Goal: Task Accomplishment & Management: Use online tool/utility

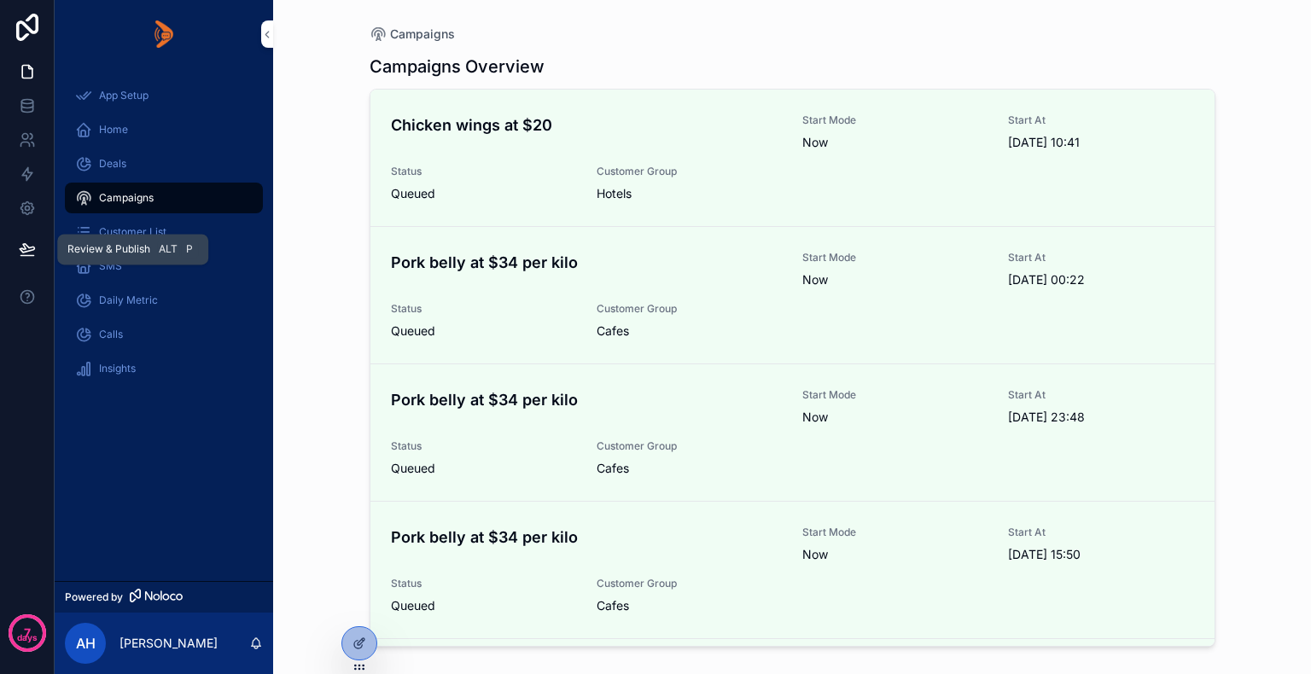
click at [30, 246] on icon at bounding box center [27, 249] width 17 height 17
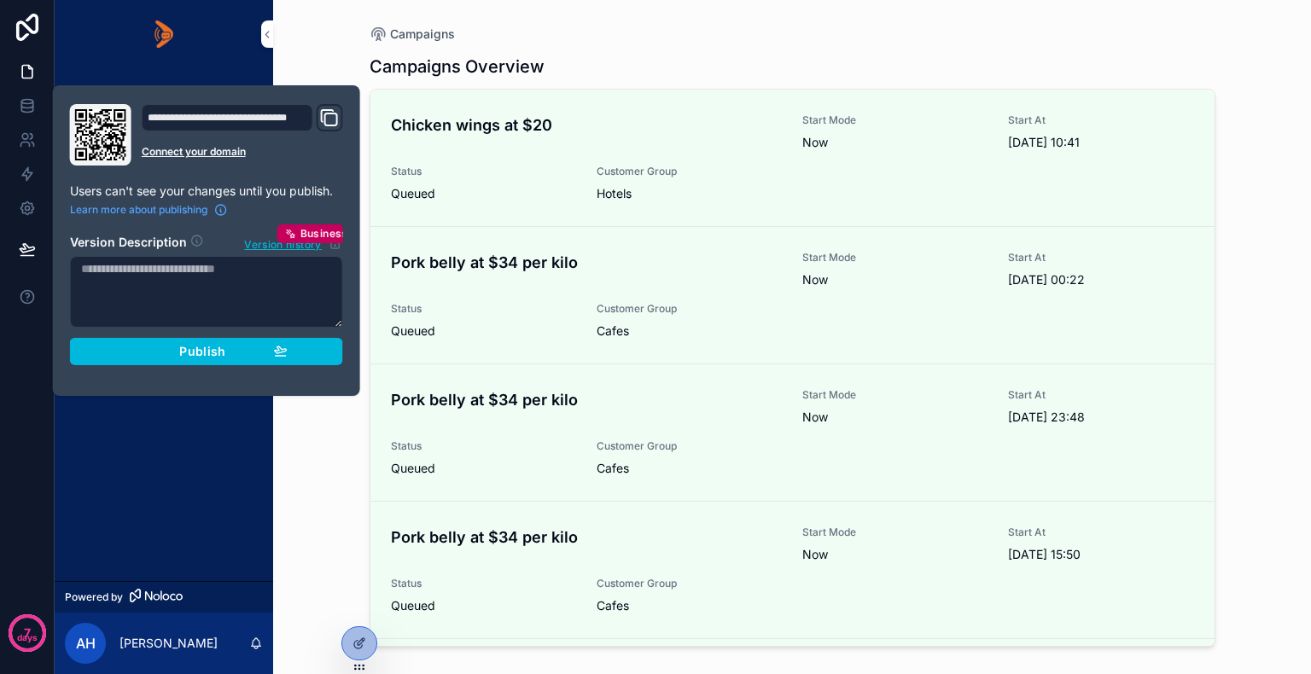
click at [137, 346] on div "Publish" at bounding box center [206, 351] width 162 height 15
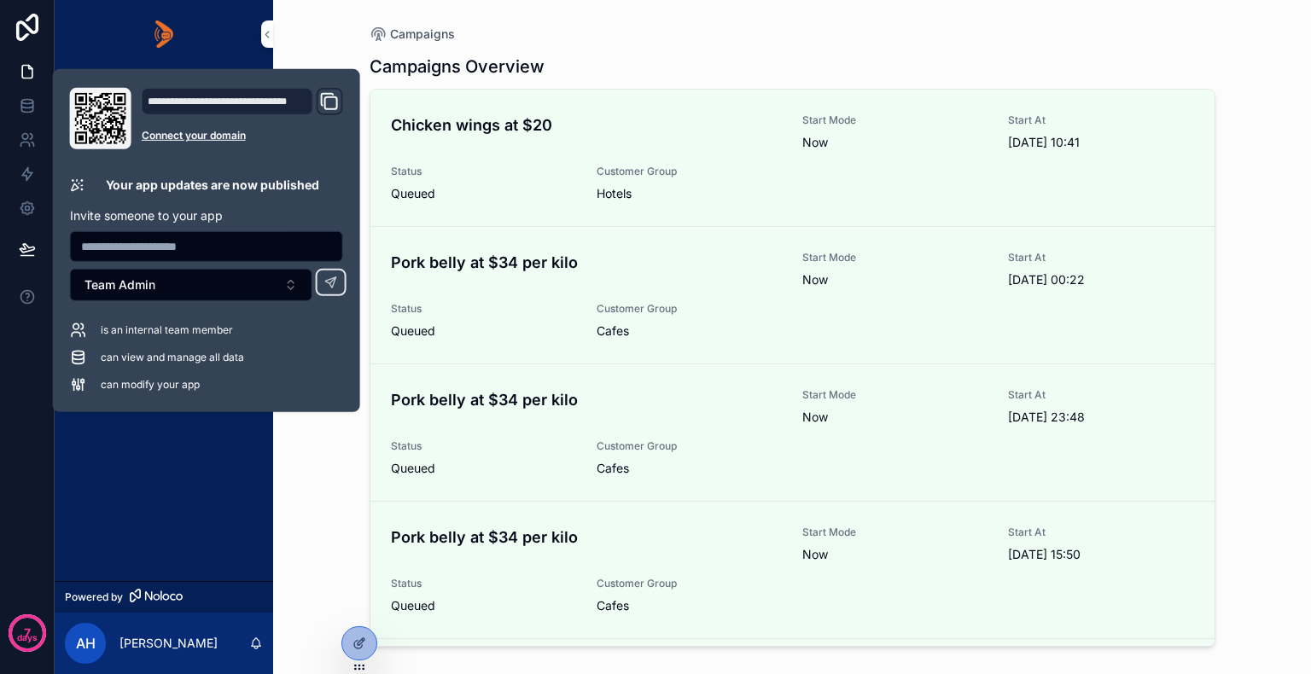
click at [106, 248] on input "text" at bounding box center [206, 247] width 271 height 24
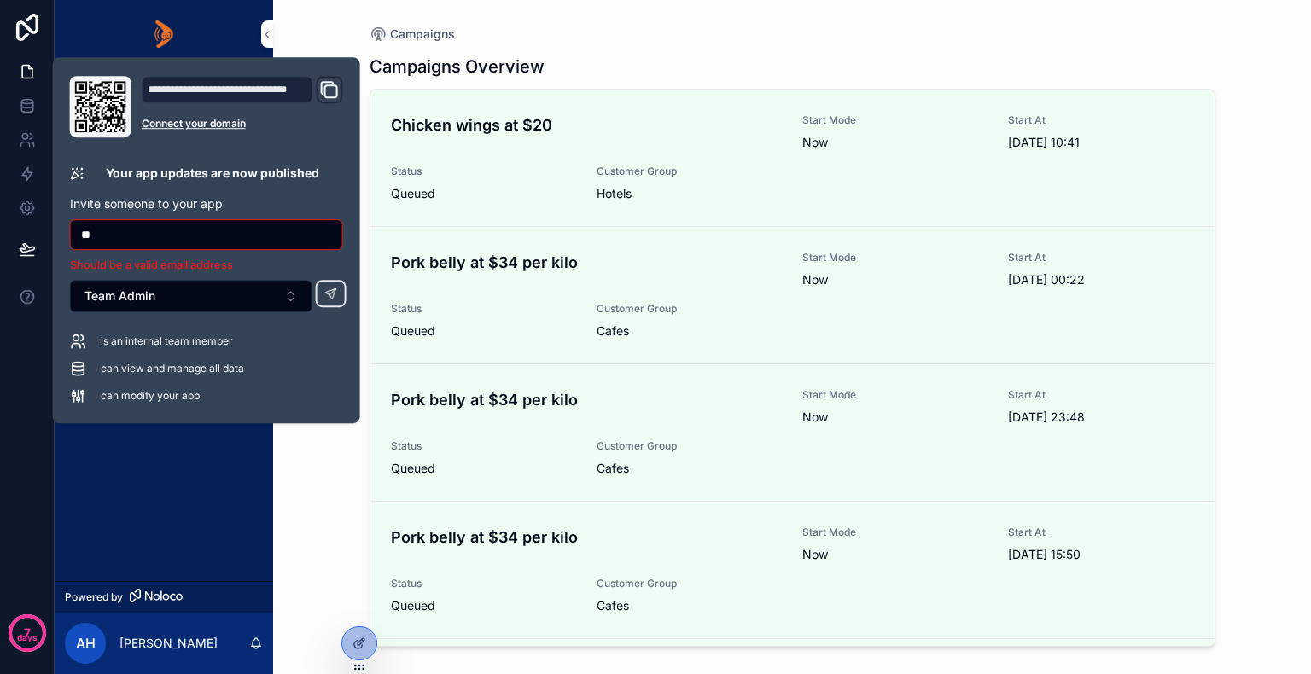
type input "**********"
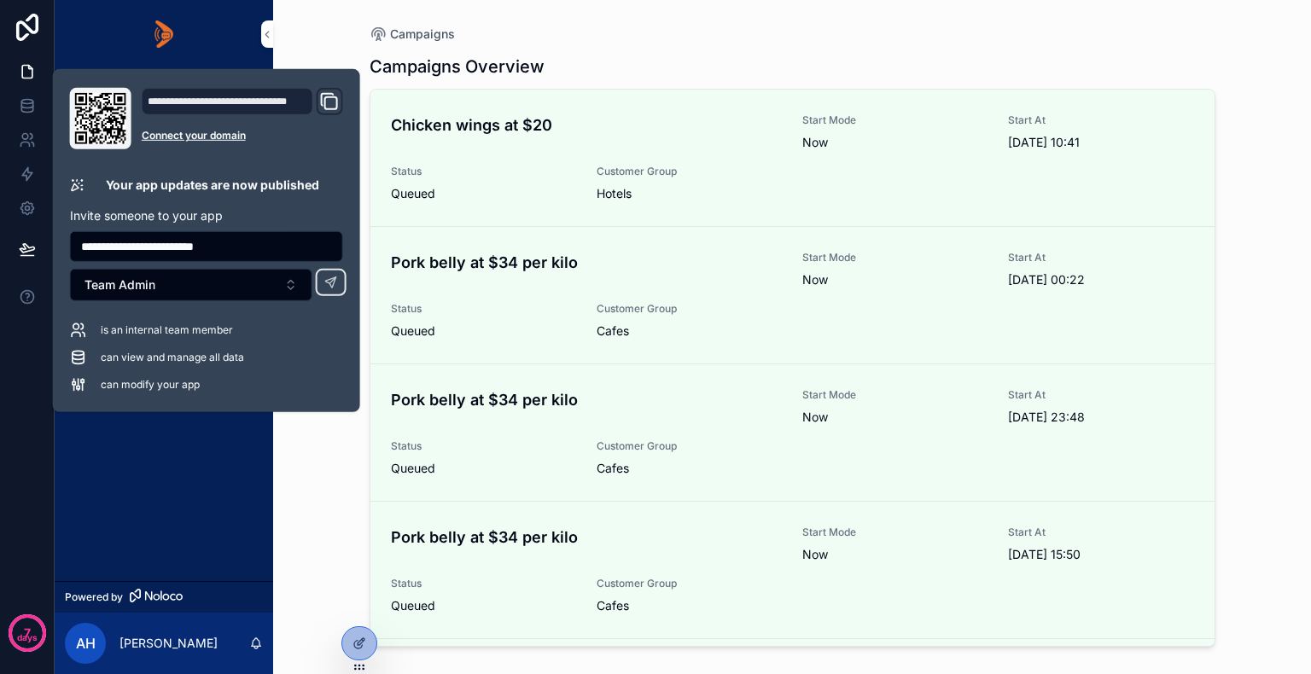
click at [330, 282] on icon at bounding box center [331, 283] width 14 height 14
click at [180, 440] on div "App Setup Home Deals Campaigns Customer List SMS Daily Metric Calls Insights" at bounding box center [164, 324] width 219 height 513
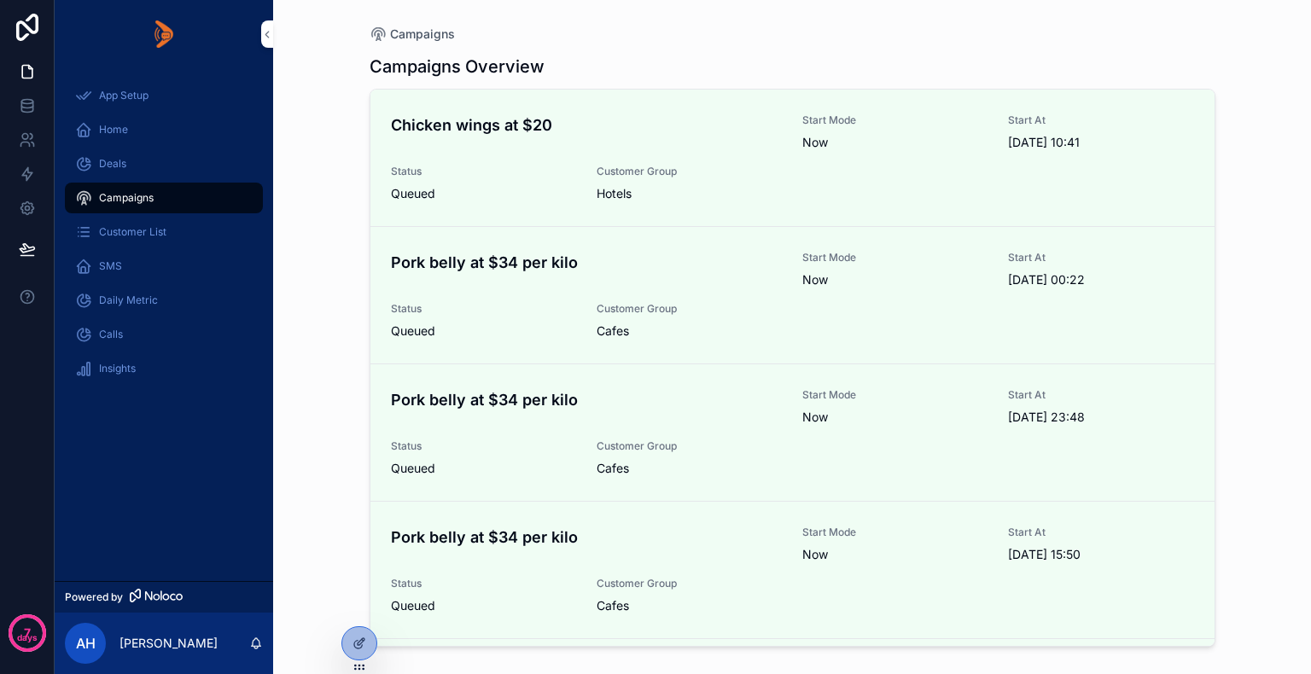
drag, startPoint x: 1170, startPoint y: 1, endPoint x: 108, endPoint y: 443, distance: 1150.3
click at [108, 443] on div "App Setup Home Deals Campaigns Customer List SMS Daily Metric Calls Insights" at bounding box center [164, 324] width 219 height 513
